Goal: Task Accomplishment & Management: Understand process/instructions

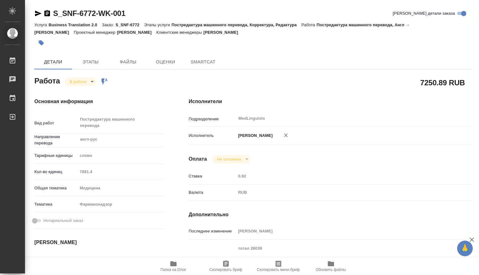
type textarea "x"
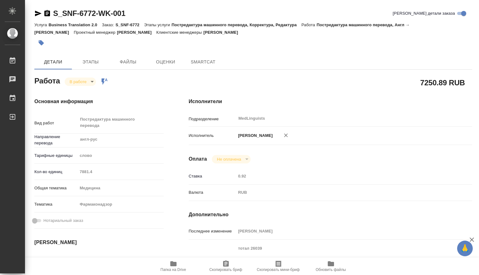
type textarea "x"
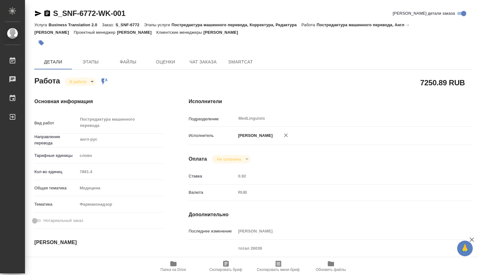
type textarea "x"
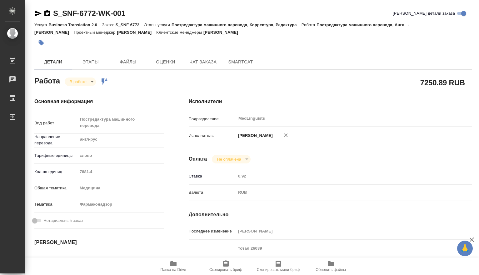
type textarea "x"
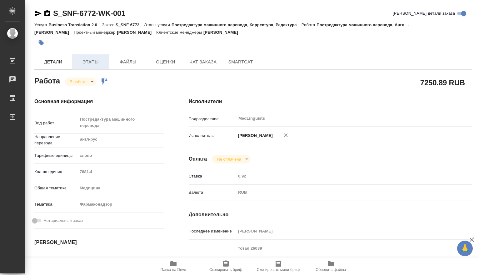
click at [92, 64] on span "Этапы" at bounding box center [91, 62] width 30 height 8
